Goal: Find specific page/section: Find specific page/section

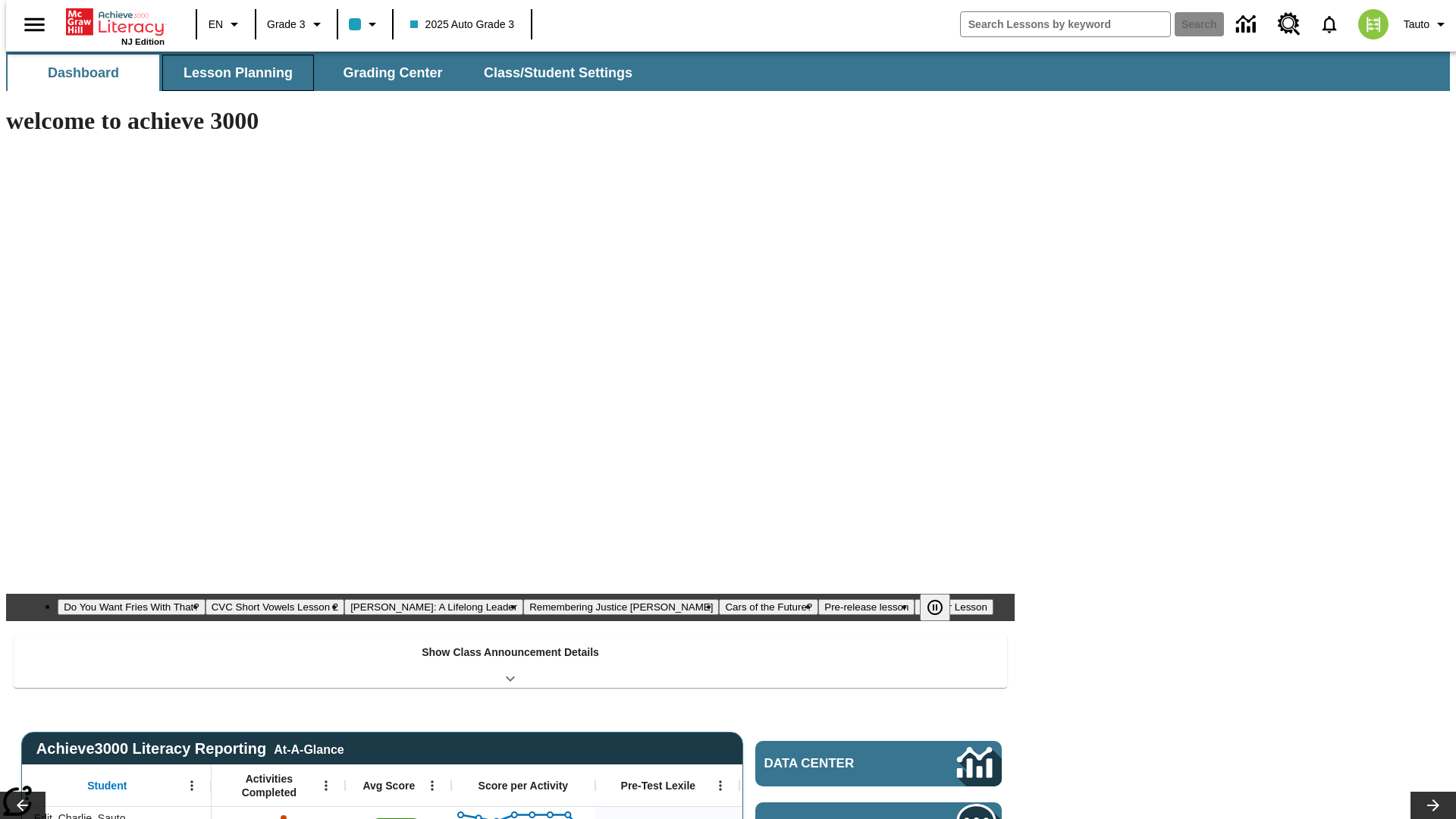
click at [232, 73] on span "Lesson Planning" at bounding box center [237, 73] width 110 height 17
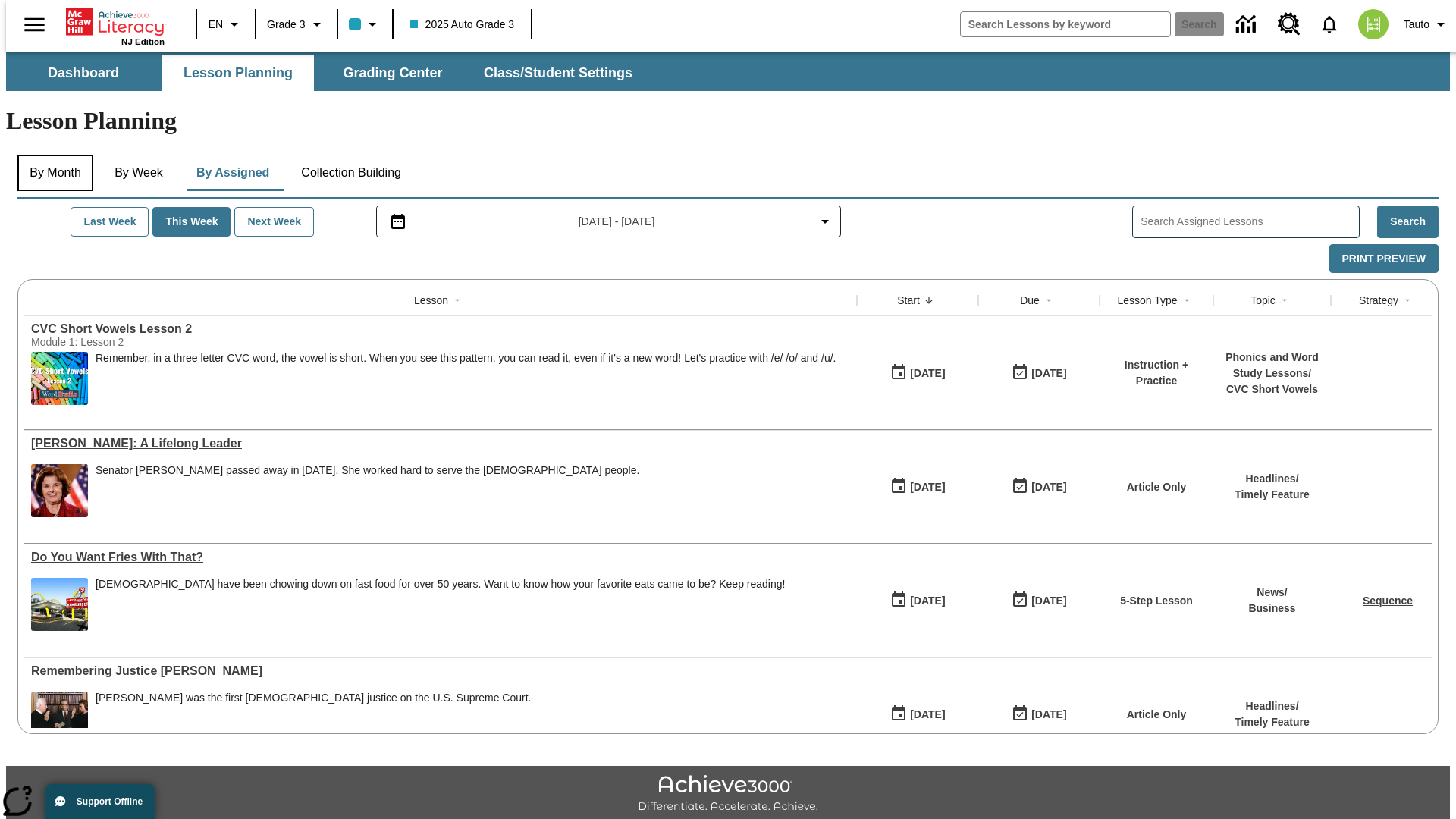
click at [51, 155] on button "By Month" at bounding box center [55, 173] width 75 height 37
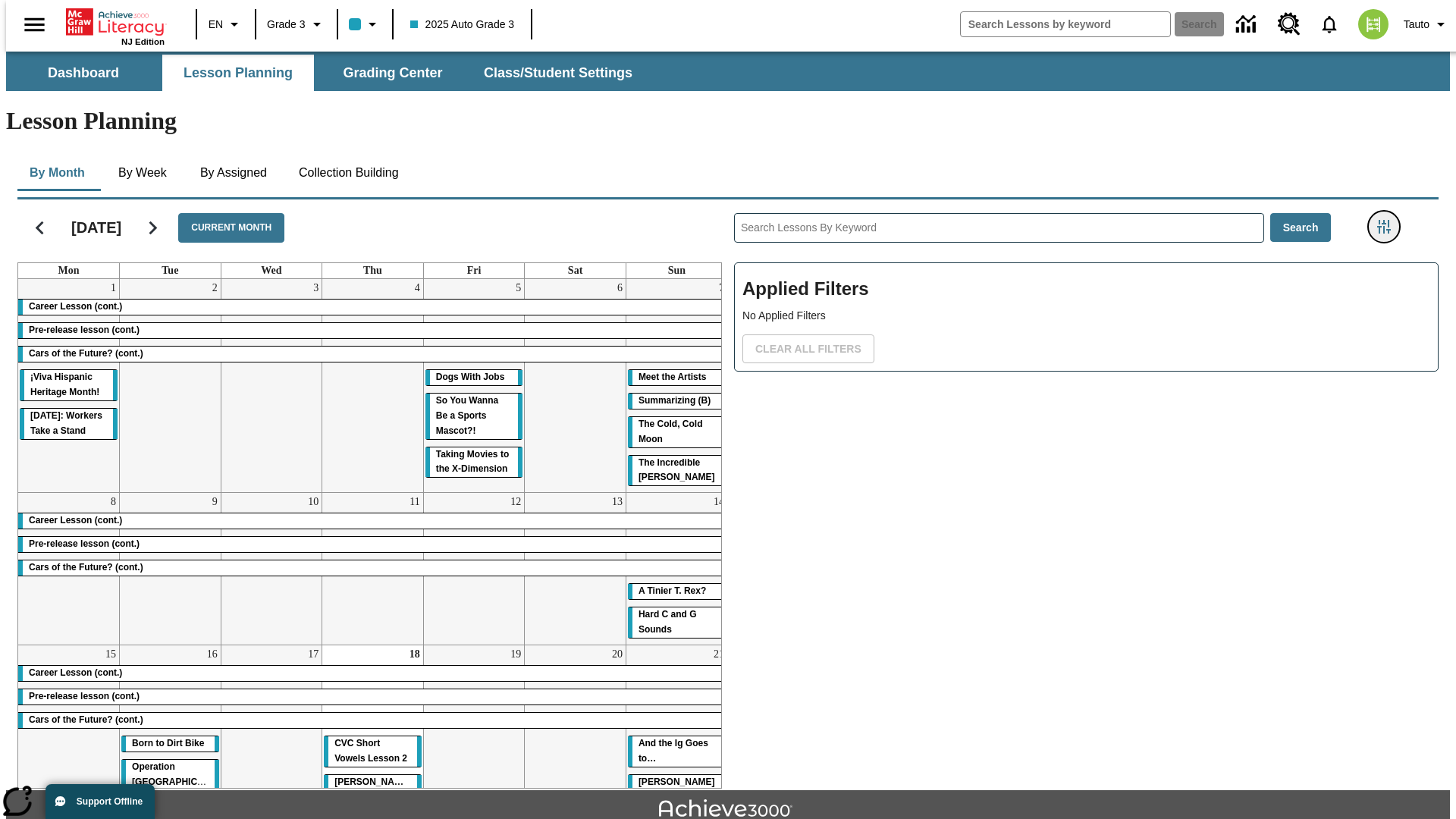
click at [1389, 220] on icon "Filters Side menu" at bounding box center [1384, 226] width 14 height 14
click at [1092, 114] on body "Skip to main content [GEOGRAPHIC_DATA] Edition EN Grade 3 2025 Auto Grade 3 Sea…" at bounding box center [728, 469] width 1444 height 836
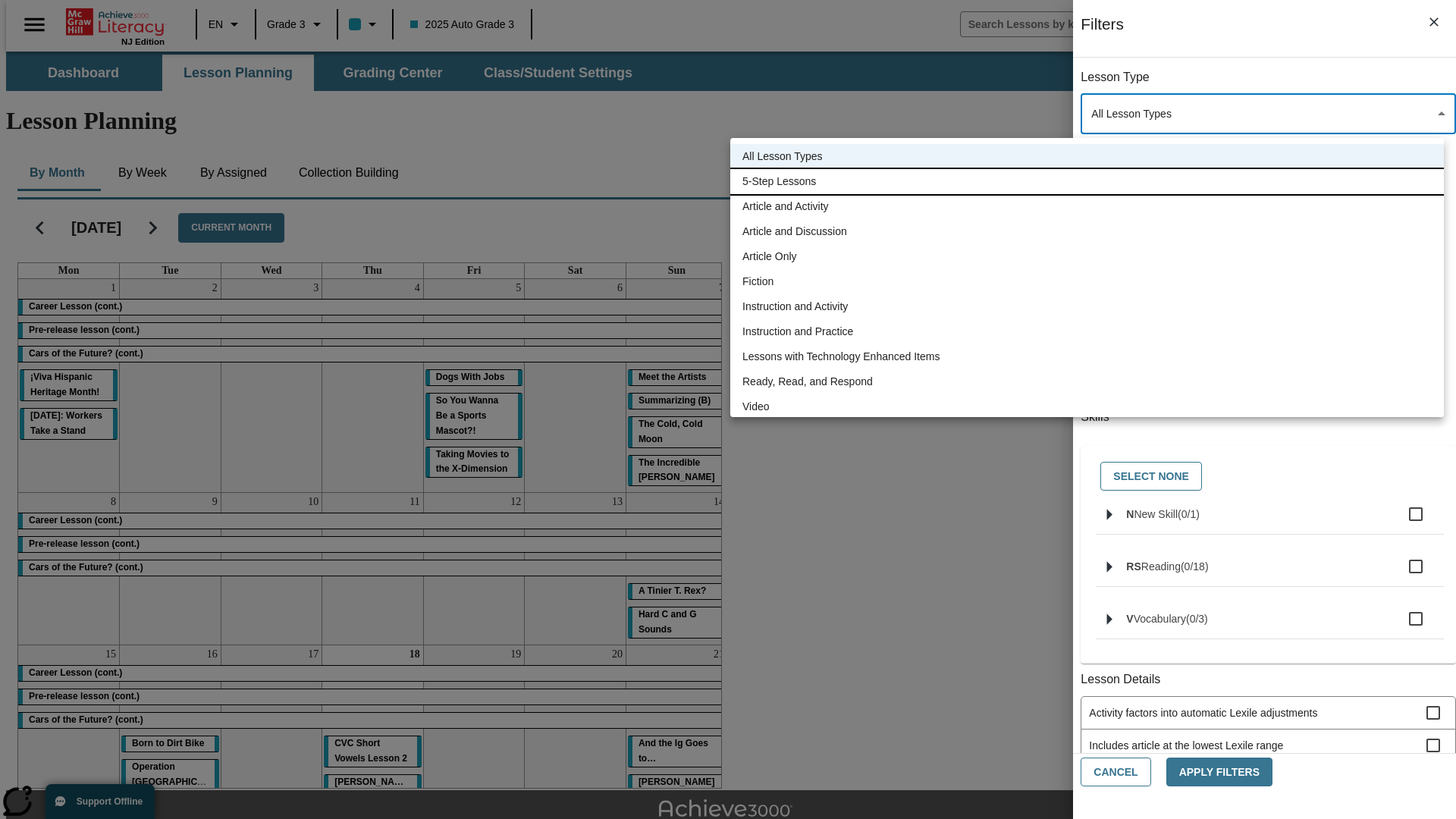
click at [1087, 181] on li "5-Step Lessons" at bounding box center [1088, 181] width 714 height 25
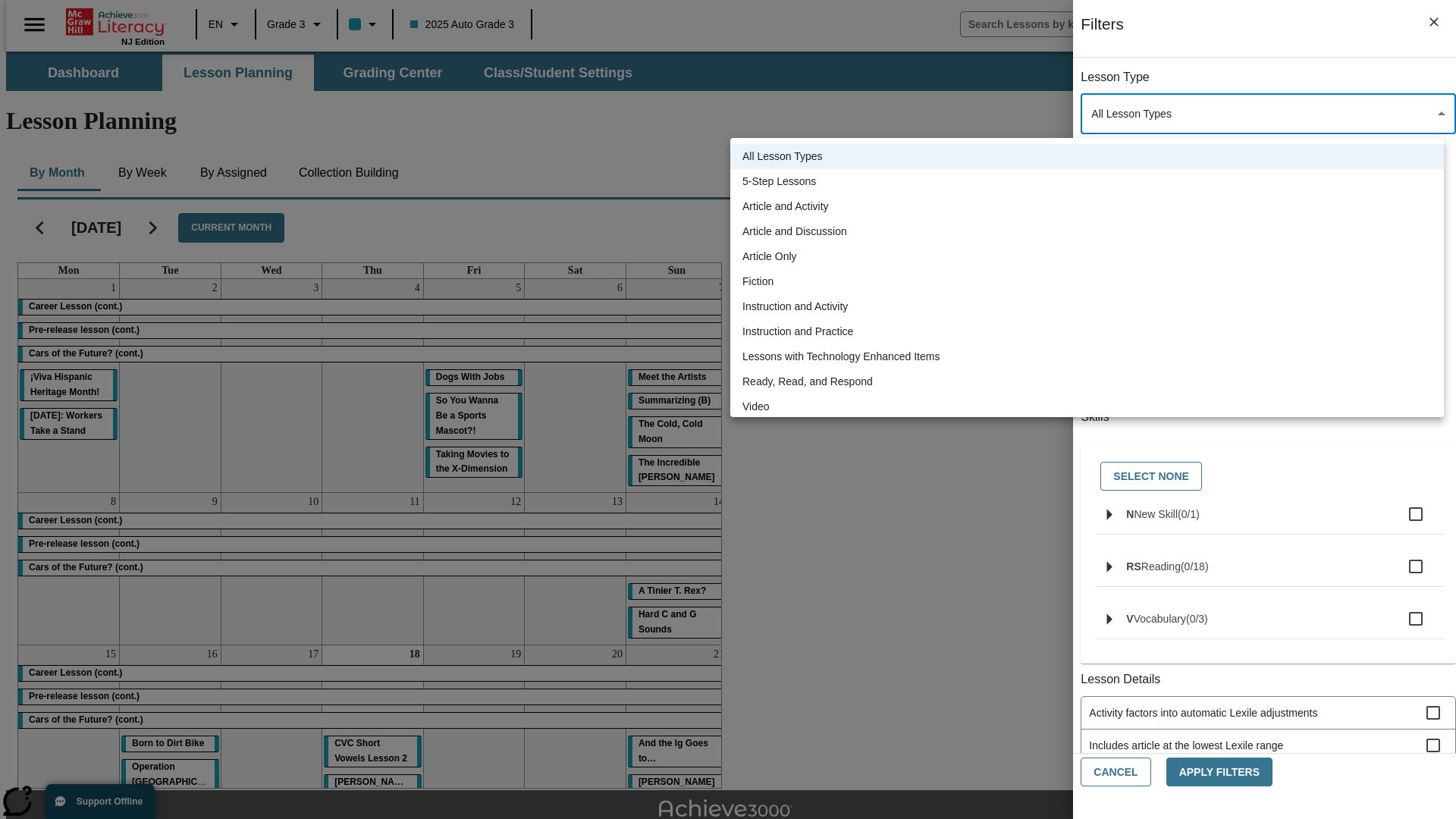
type input "1"
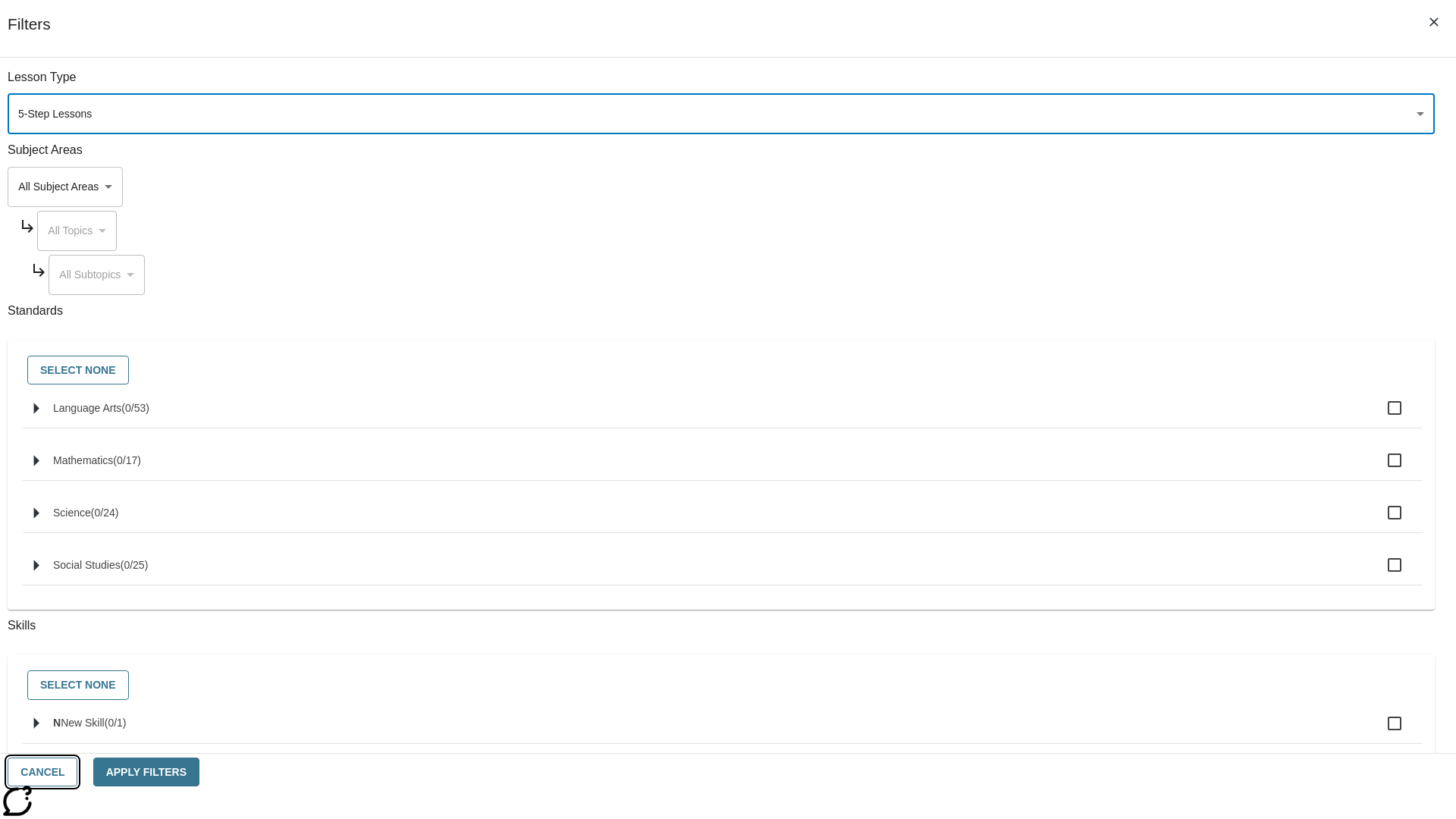
click at [77, 772] on button "Cancel" at bounding box center [42, 772] width 70 height 29
click at [1389, 220] on icon "Filters Side menu" at bounding box center [1384, 226] width 14 height 14
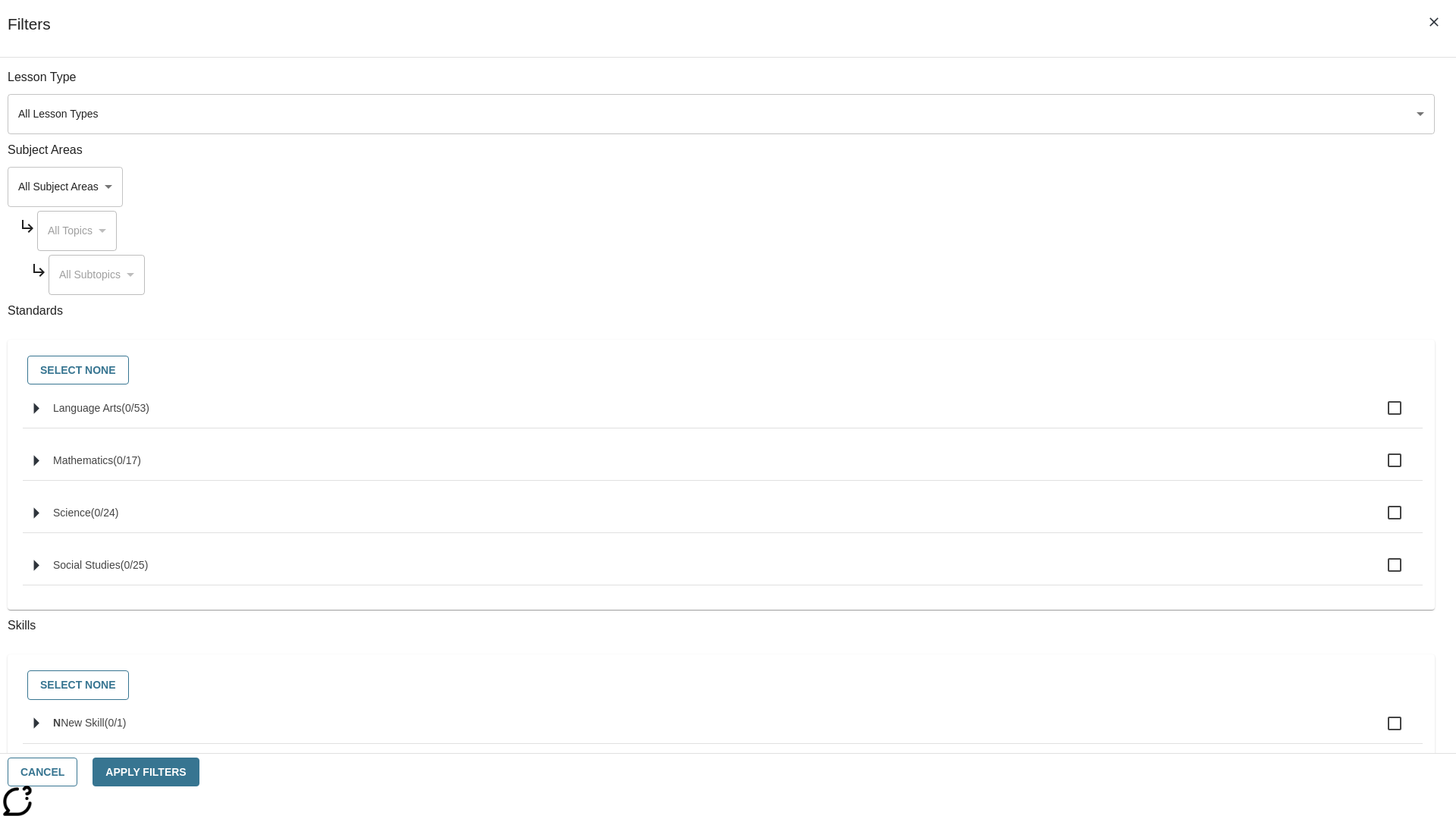
click at [1092, 114] on body "Skip to main content [GEOGRAPHIC_DATA] Edition EN Grade 3 2025 Auto Grade 3 Sea…" at bounding box center [728, 469] width 1444 height 836
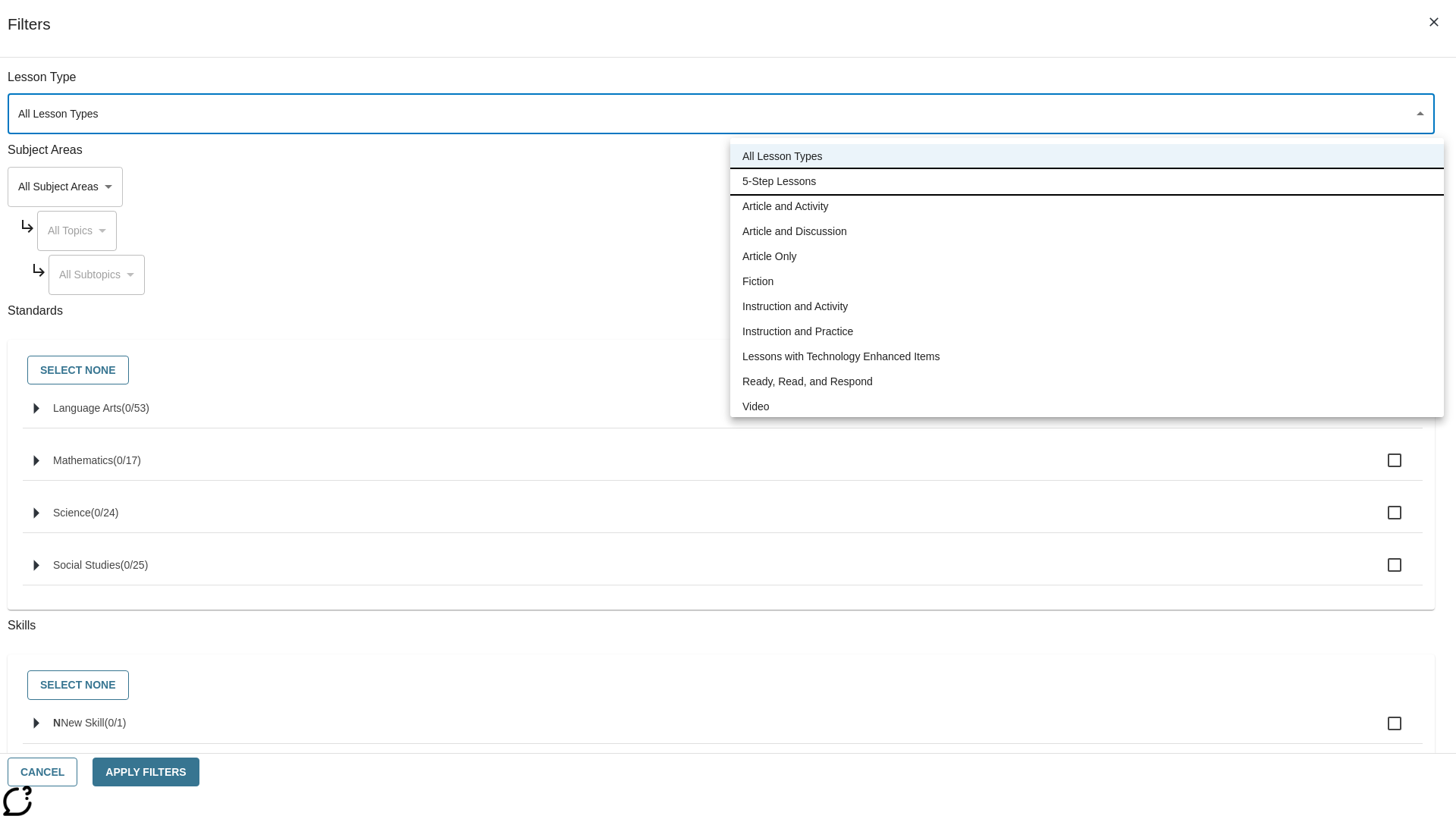
click at [1087, 181] on li "5-Step Lessons" at bounding box center [1088, 181] width 714 height 25
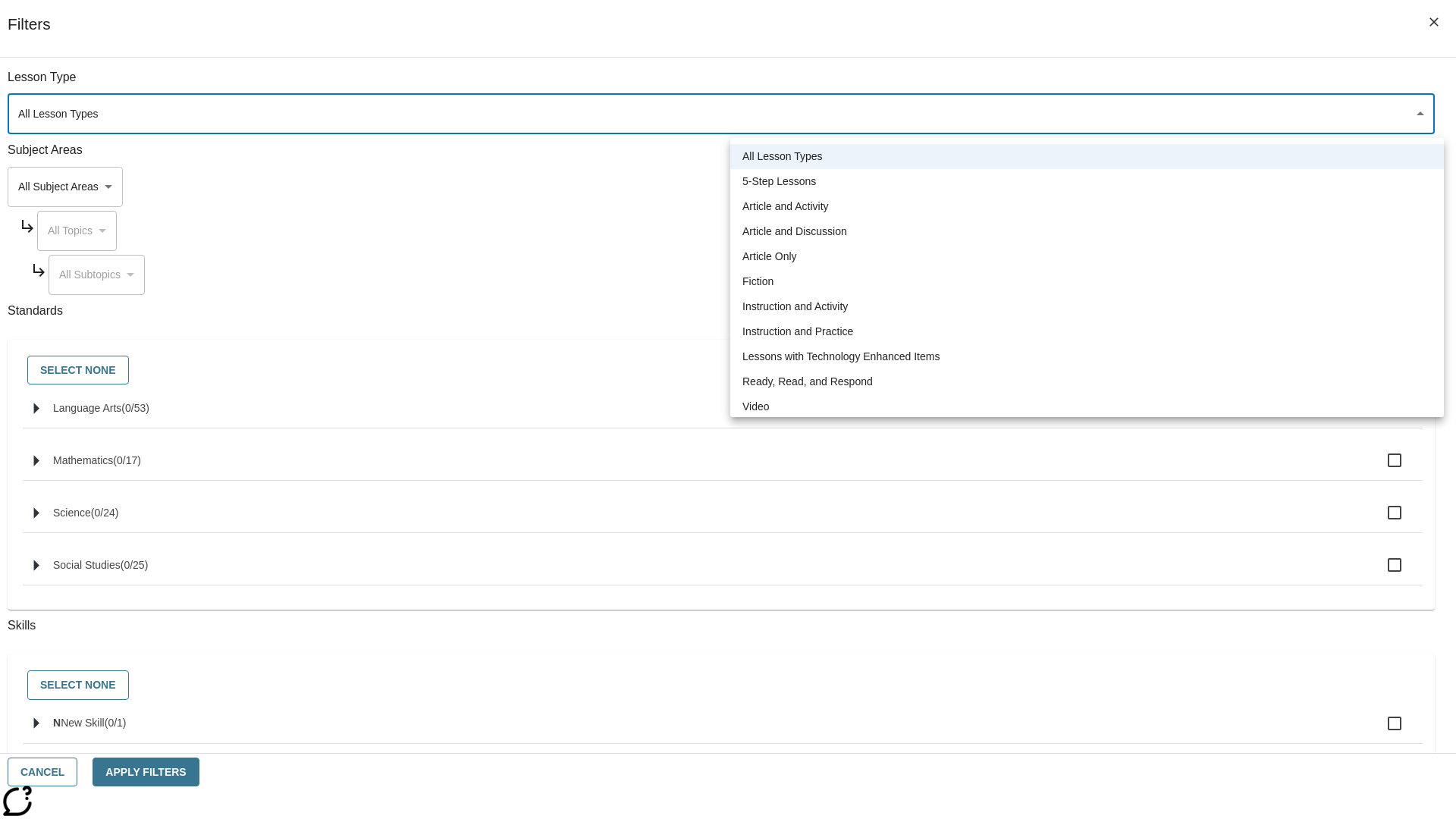
type input "1"
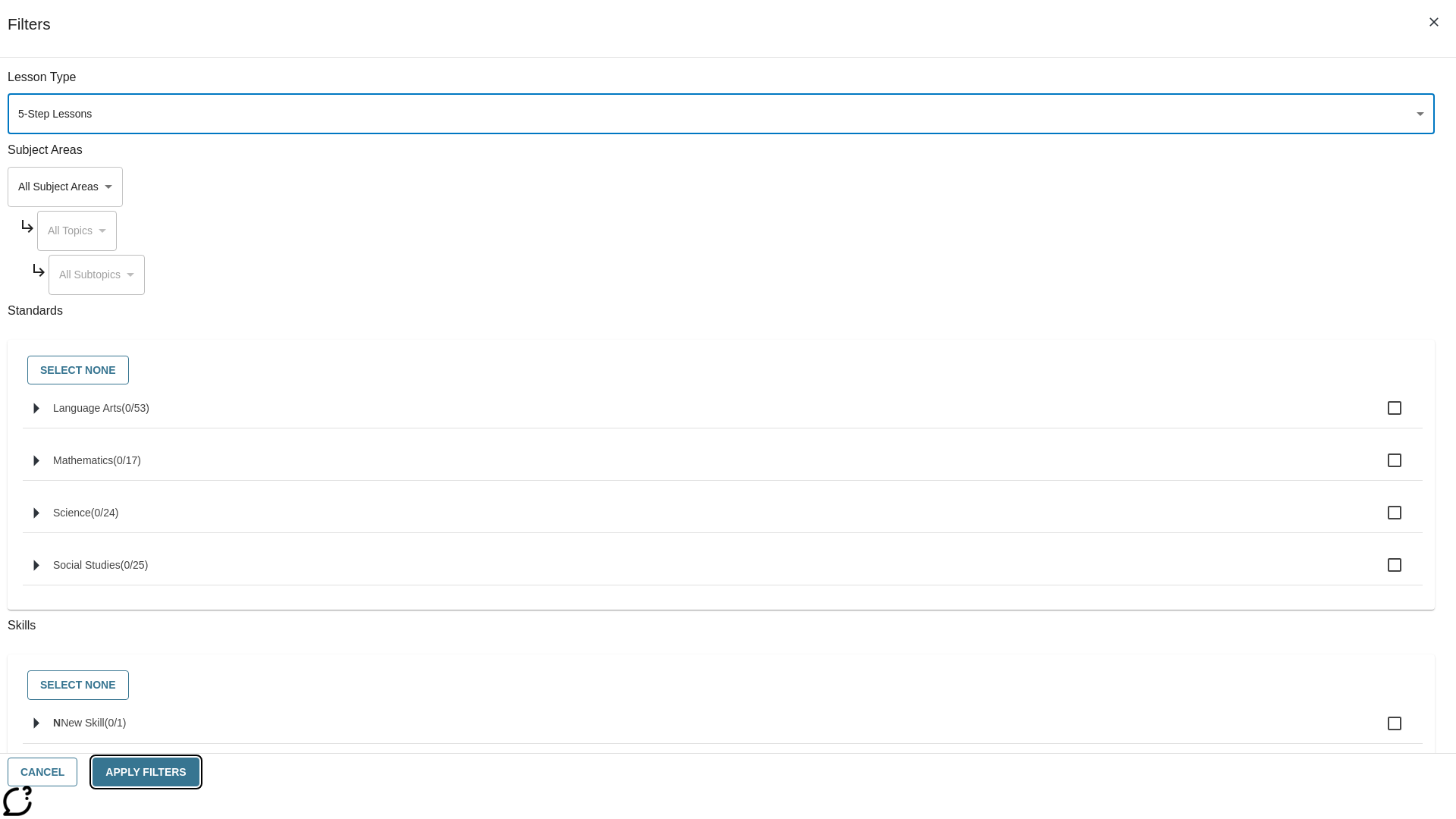
click at [199, 772] on button "Apply Filters" at bounding box center [145, 772] width 106 height 29
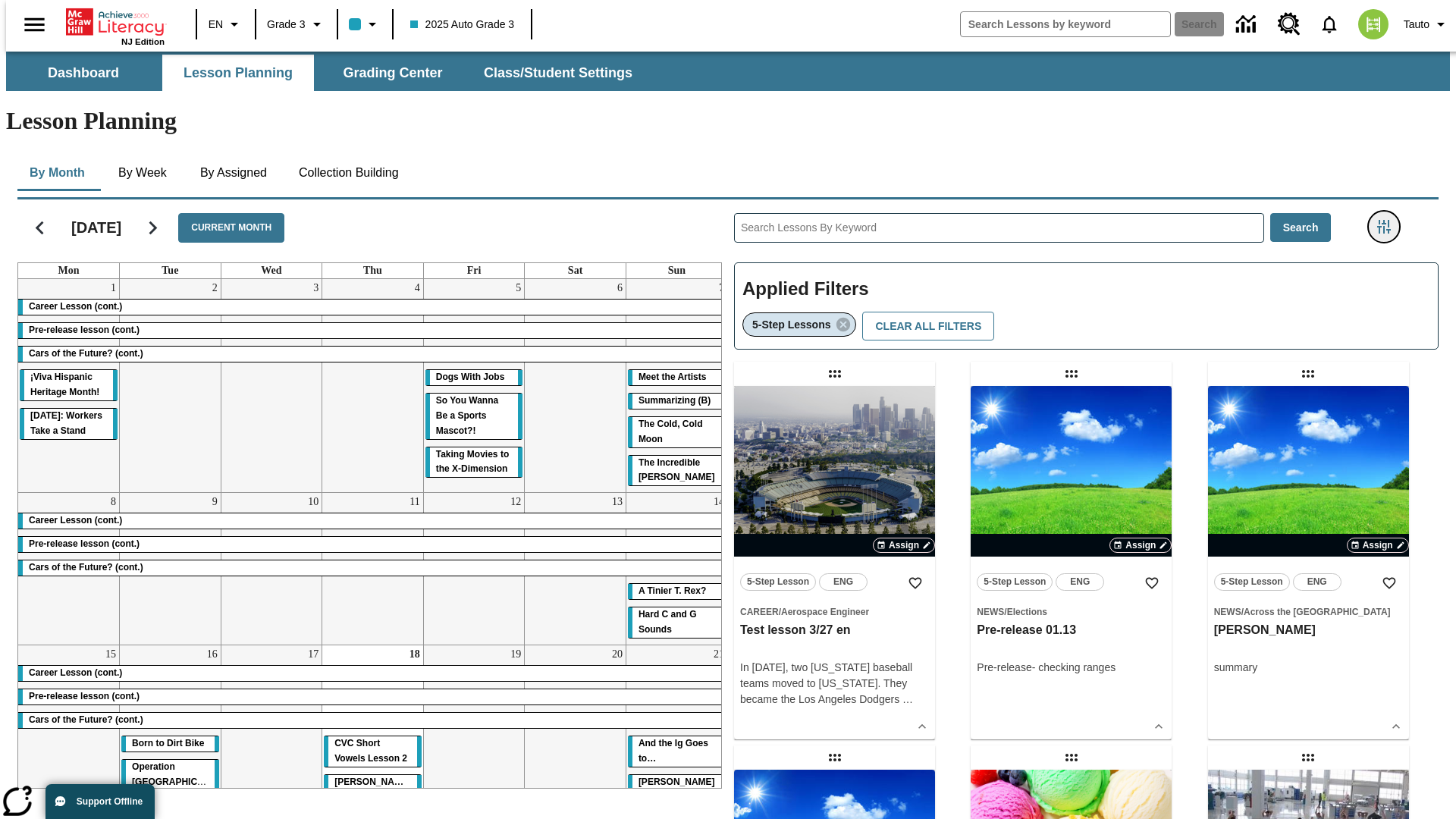
click at [1389, 220] on icon "Filters Side menu" at bounding box center [1384, 226] width 14 height 14
